Goal: Transaction & Acquisition: Download file/media

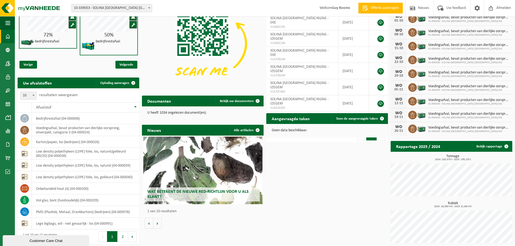
scroll to position [48, 0]
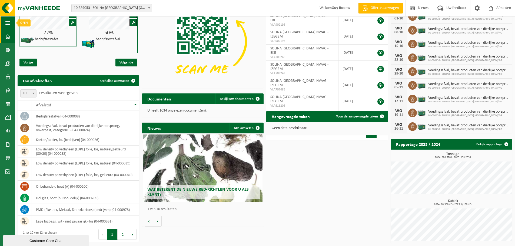
click at [11, 26] on button "Navigatie" at bounding box center [7, 23] width 15 height 14
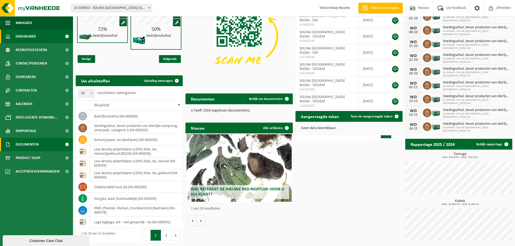
click at [35, 148] on span "Documenten" at bounding box center [27, 145] width 23 height 14
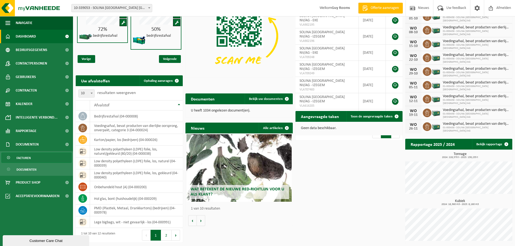
click at [26, 157] on span "Facturen" at bounding box center [23, 158] width 14 height 10
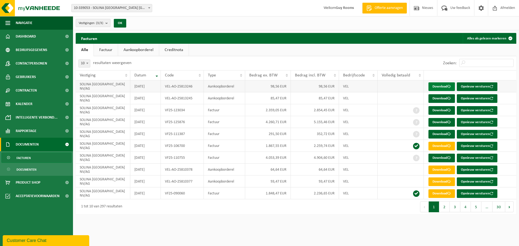
click at [444, 83] on link "Download" at bounding box center [441, 86] width 26 height 9
click at [443, 98] on link "Download" at bounding box center [441, 98] width 26 height 9
click at [443, 132] on link "Download" at bounding box center [441, 134] width 26 height 9
